Goal: Navigation & Orientation: Find specific page/section

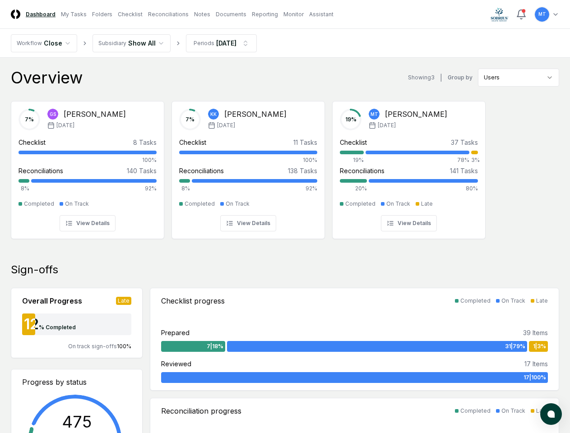
click at [521, 14] on icon at bounding box center [521, 14] width 11 height 11
